Goal: Register for event/course

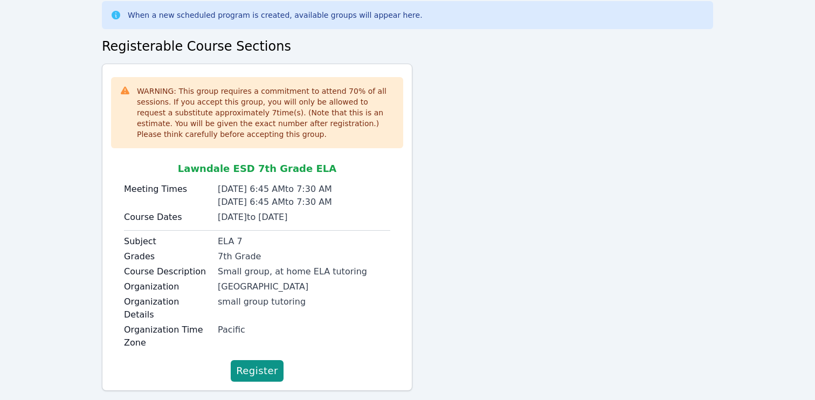
scroll to position [65, 0]
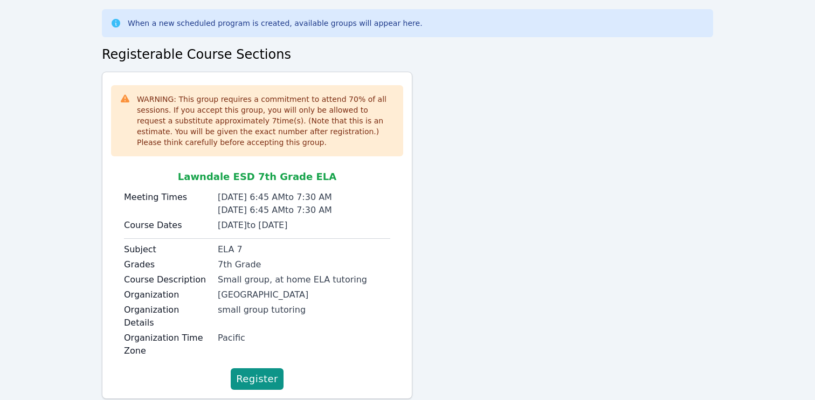
scroll to position [65, 0]
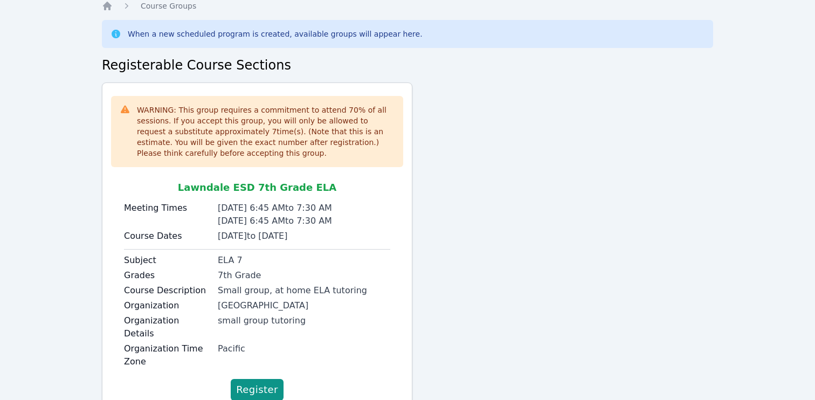
scroll to position [65, 0]
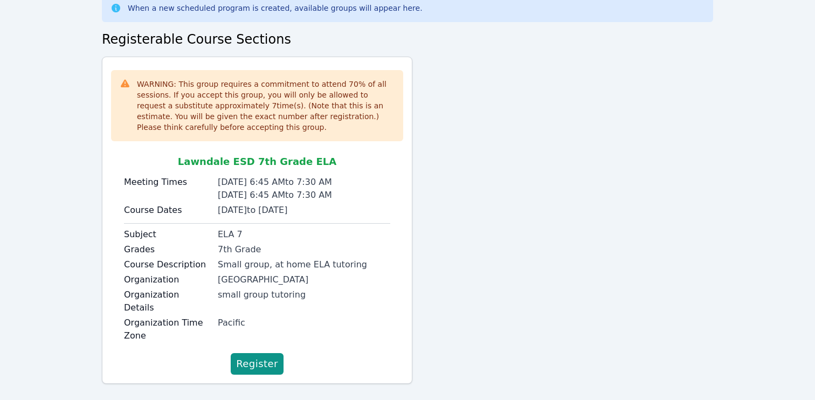
scroll to position [65, 0]
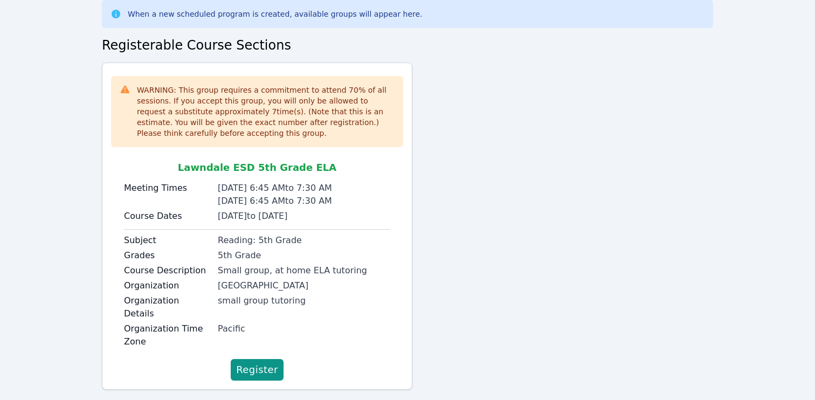
scroll to position [65, 0]
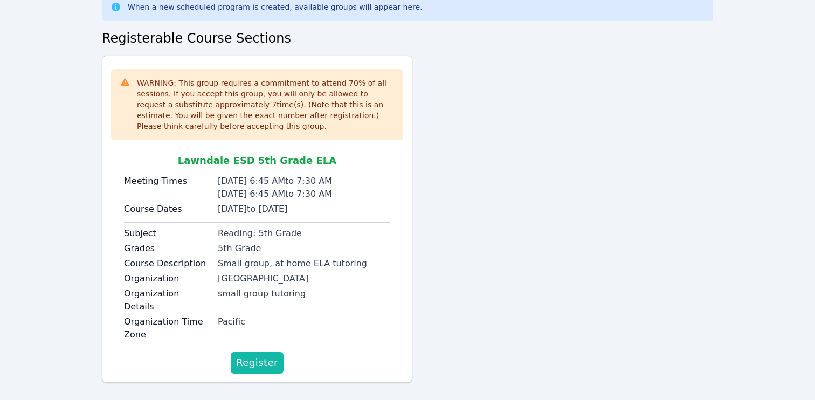
click at [257, 356] on span "Register" at bounding box center [257, 362] width 42 height 15
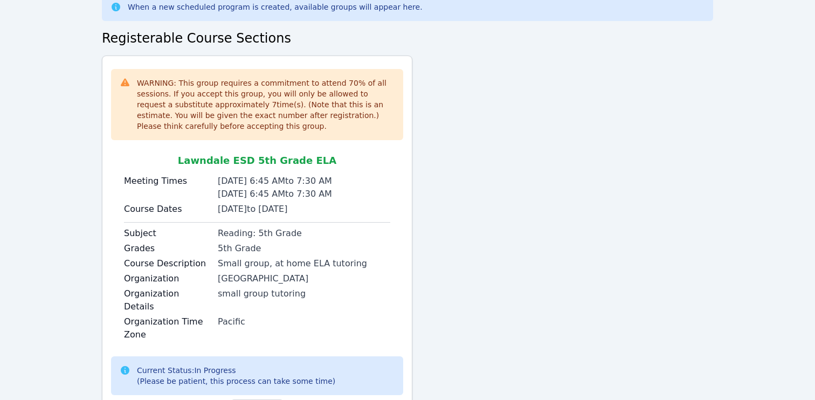
scroll to position [113, 0]
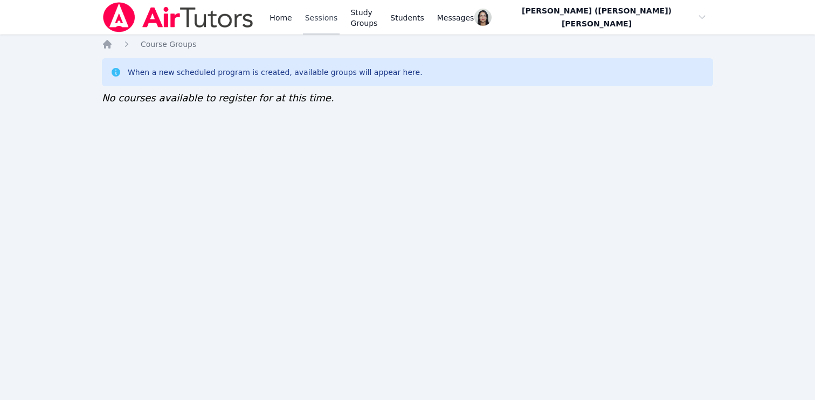
click at [306, 25] on link "Sessions" at bounding box center [321, 17] width 37 height 35
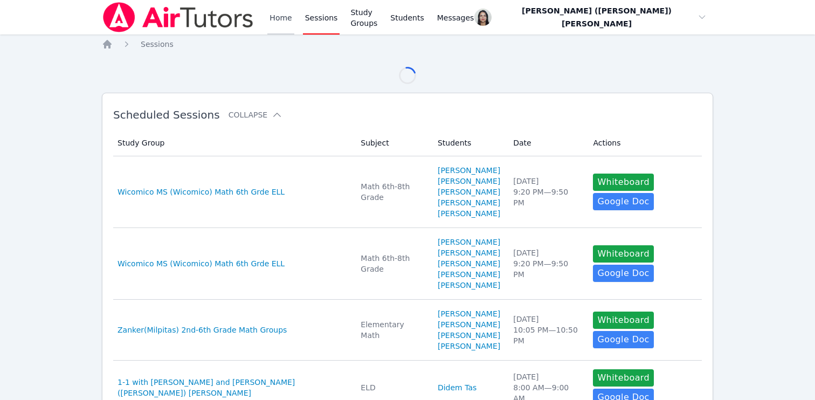
click at [279, 20] on link "Home" at bounding box center [280, 17] width 26 height 35
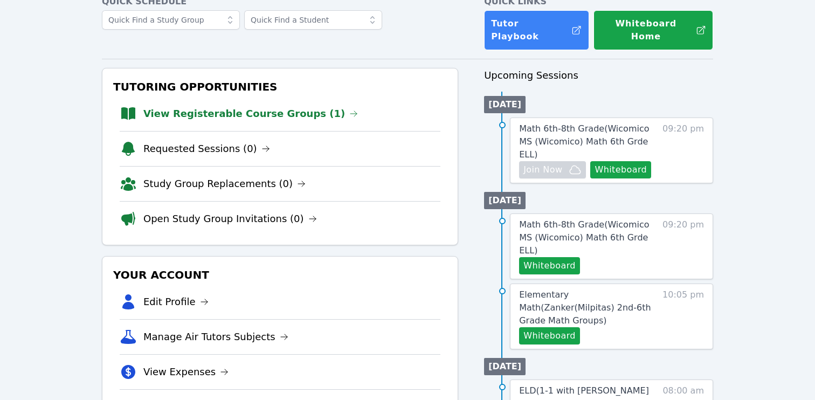
scroll to position [64, 0]
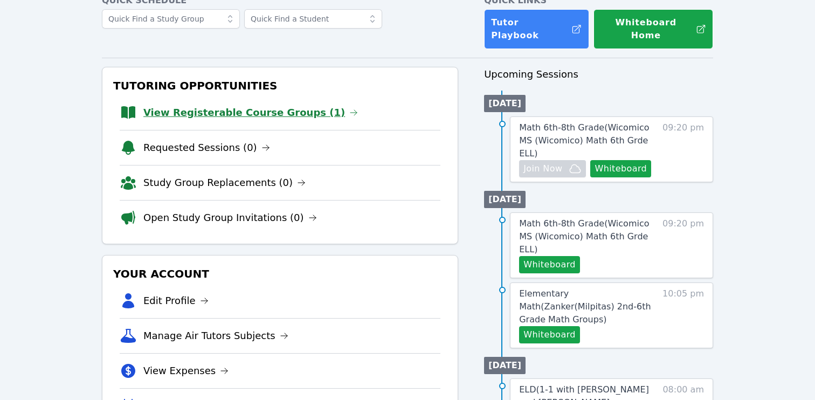
click at [285, 105] on link "View Registerable Course Groups (1)" at bounding box center [250, 112] width 215 height 15
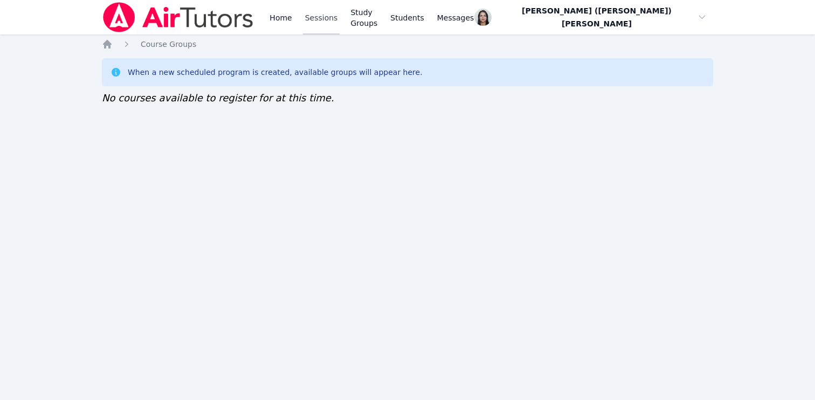
click at [317, 24] on link "Sessions" at bounding box center [321, 17] width 37 height 35
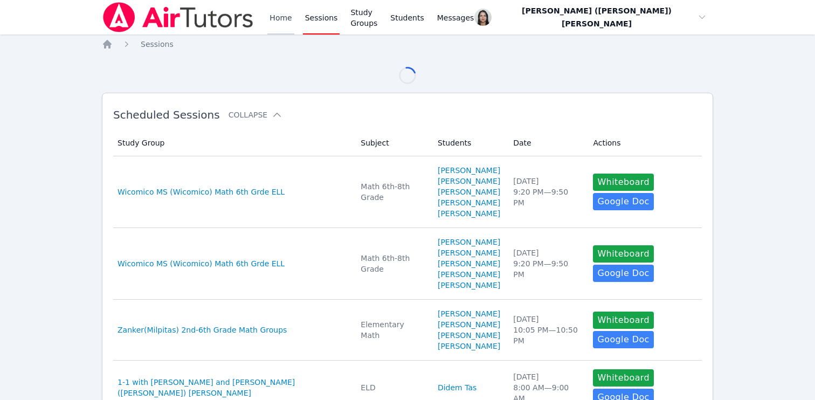
click at [277, 22] on link "Home" at bounding box center [280, 17] width 26 height 35
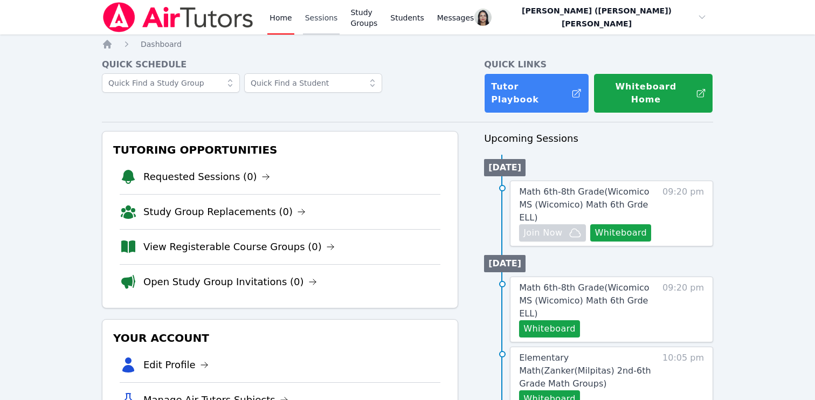
click at [317, 24] on link "Sessions" at bounding box center [321, 17] width 37 height 35
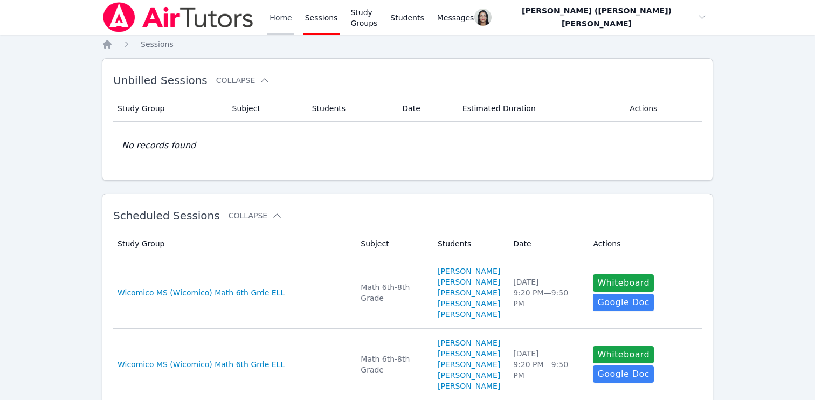
click at [286, 19] on link "Home" at bounding box center [280, 17] width 26 height 35
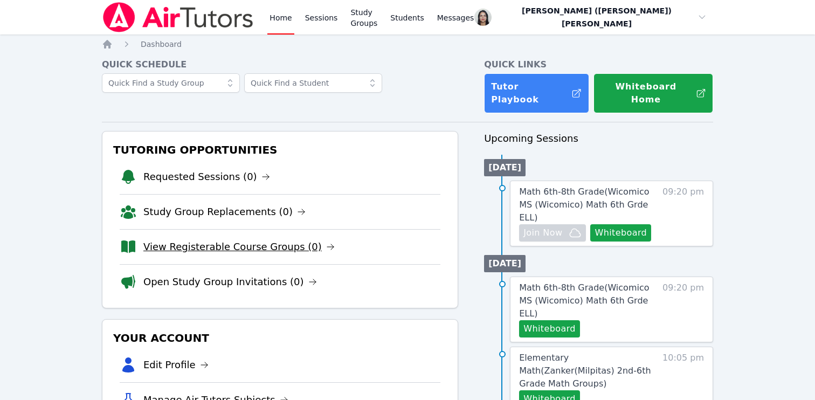
click at [241, 239] on link "View Registerable Course Groups (0)" at bounding box center [238, 246] width 191 height 15
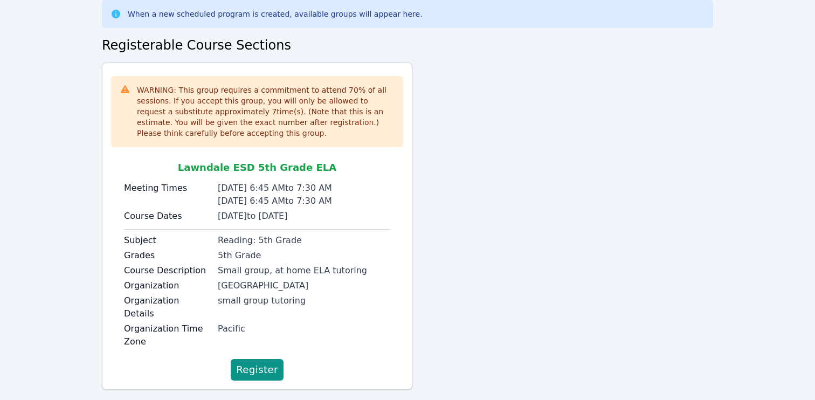
scroll to position [65, 0]
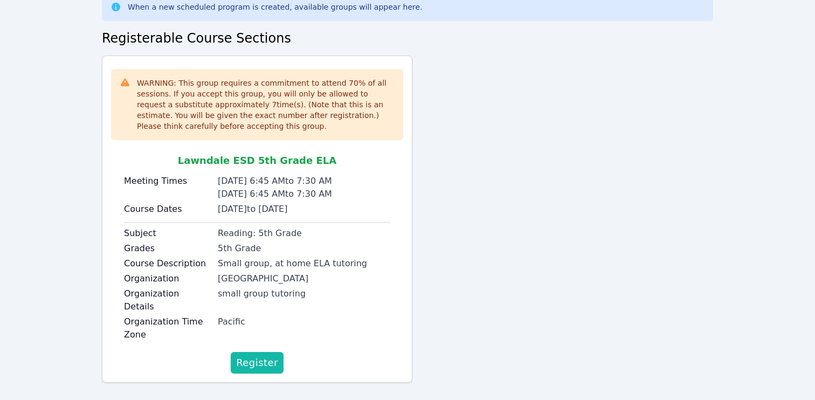
click at [250, 355] on span "Register" at bounding box center [257, 362] width 42 height 15
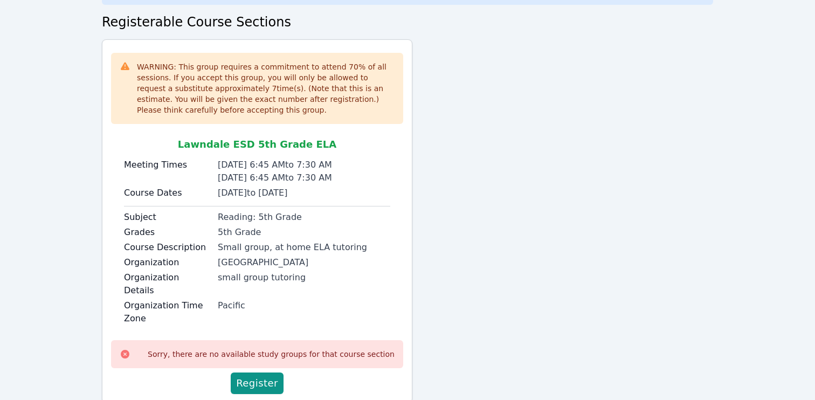
scroll to position [102, 0]
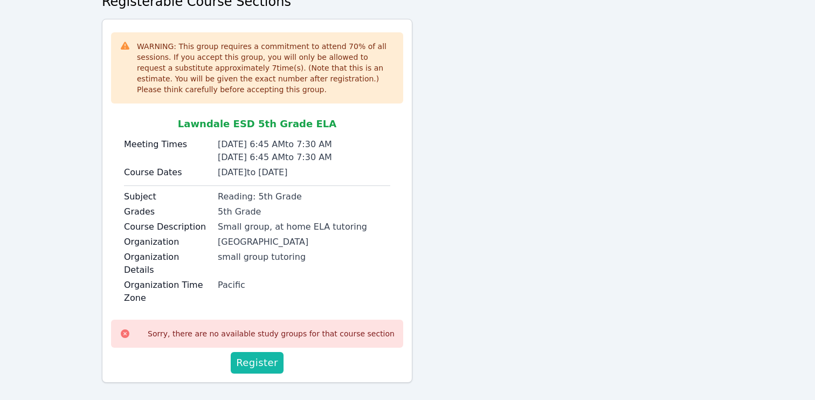
click at [273, 355] on span "Register" at bounding box center [257, 362] width 42 height 15
